Goal: Task Accomplishment & Management: Manage account settings

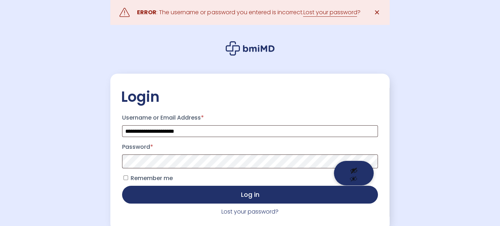
click at [356, 164] on button "Show password" at bounding box center [354, 173] width 40 height 25
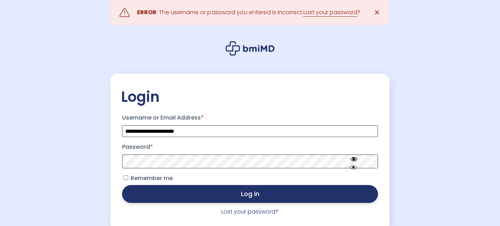
click at [272, 197] on button "Log in" at bounding box center [250, 194] width 256 height 18
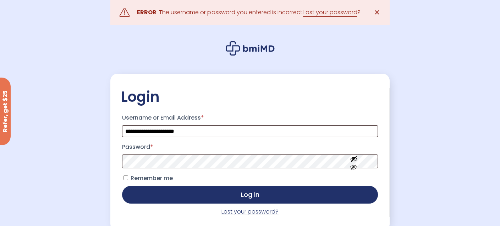
click at [256, 213] on link "Lost your password?" at bounding box center [250, 211] width 57 height 8
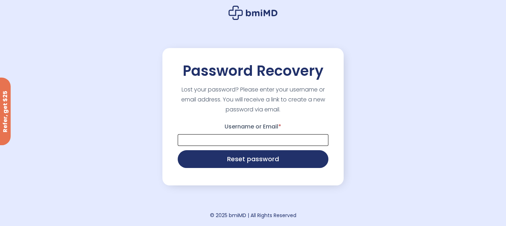
click at [235, 143] on input "Username or Email *" at bounding box center [253, 140] width 151 height 12
type input "**********"
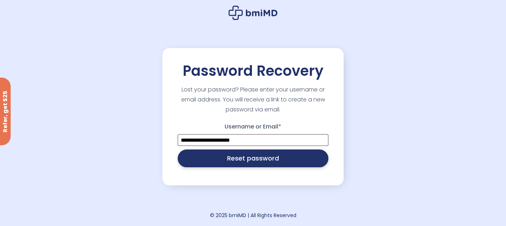
click at [242, 163] on button "Reset password" at bounding box center [253, 158] width 151 height 18
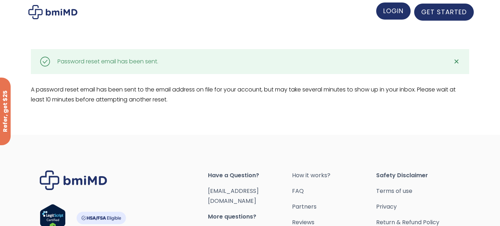
click at [398, 12] on span "LOGIN" at bounding box center [394, 10] width 20 height 9
